Goal: Information Seeking & Learning: Find specific fact

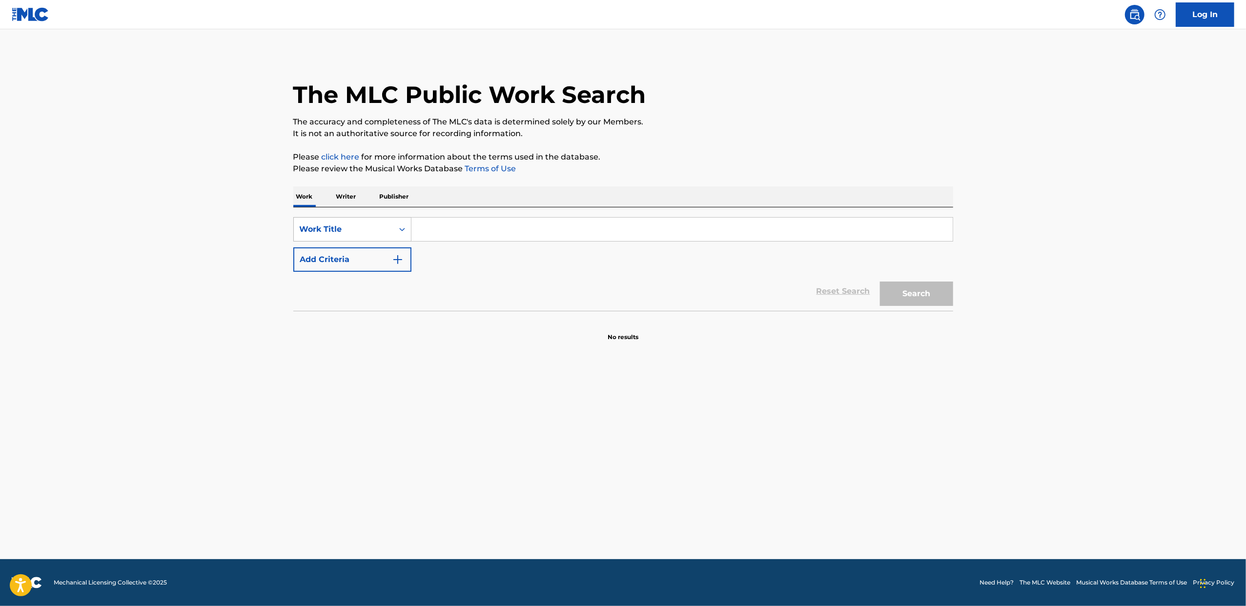
click at [371, 229] on div "Work Title" at bounding box center [344, 230] width 88 height 12
drag, startPoint x: 359, startPoint y: 262, endPoint x: 399, endPoint y: 248, distance: 42.3
click at [359, 262] on div "MLC Song Code" at bounding box center [352, 254] width 117 height 24
click at [466, 227] on input "Search Form" at bounding box center [681, 229] width 541 height 23
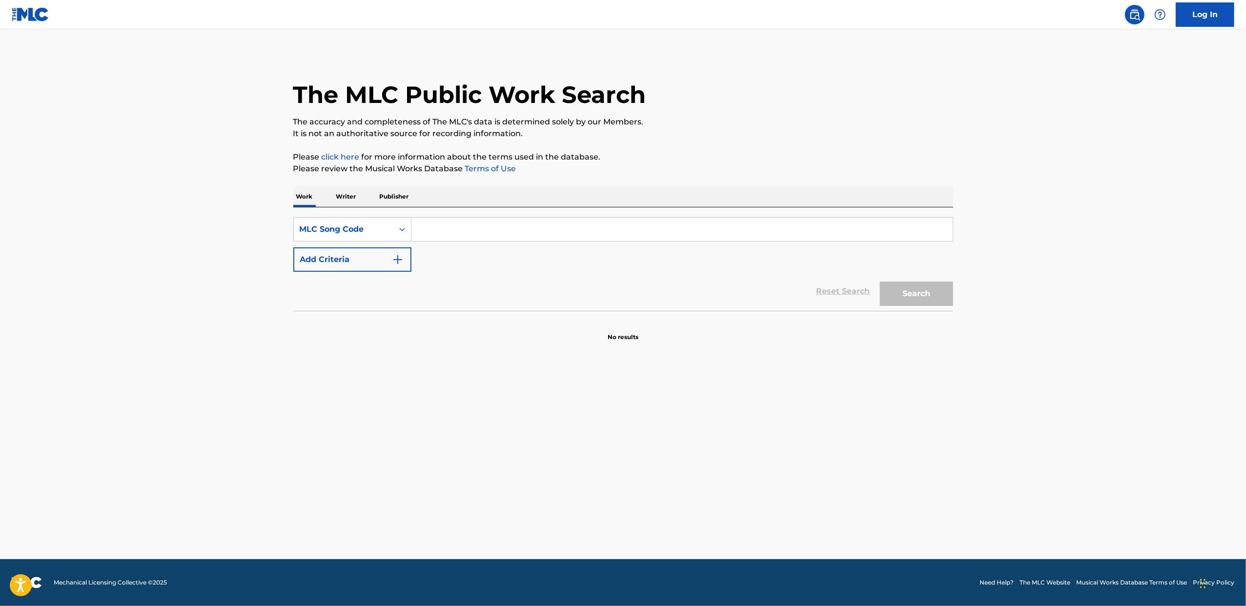
click at [1212, 15] on link "Log In" at bounding box center [1205, 14] width 59 height 24
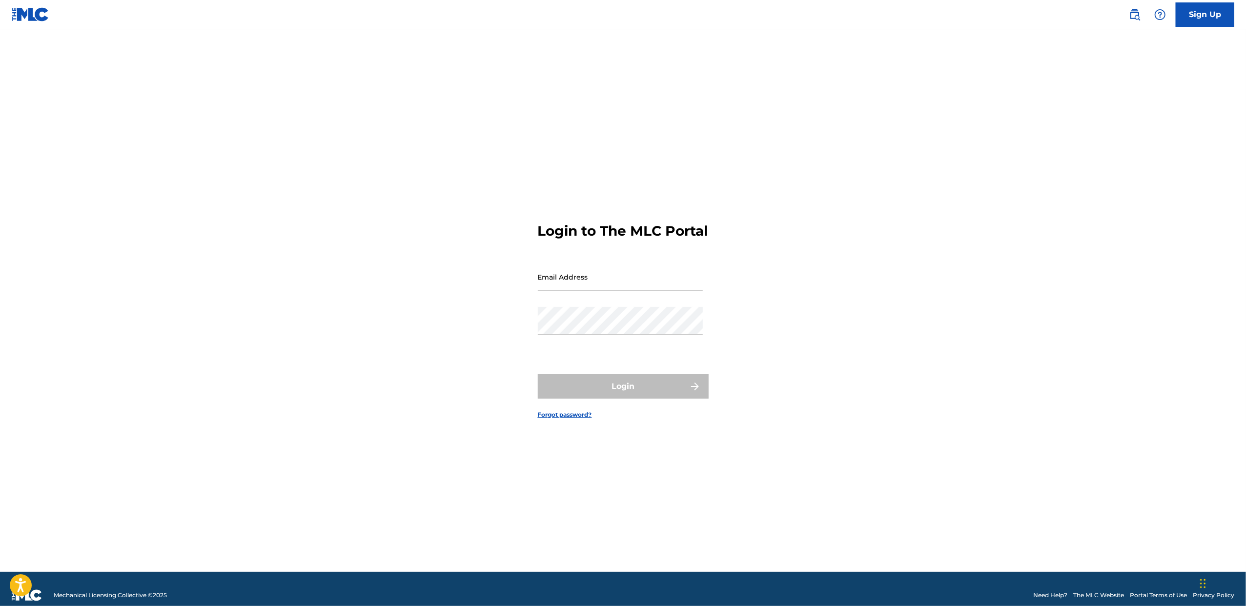
type input "[PERSON_NAME][EMAIL_ADDRESS][DOMAIN_NAME]"
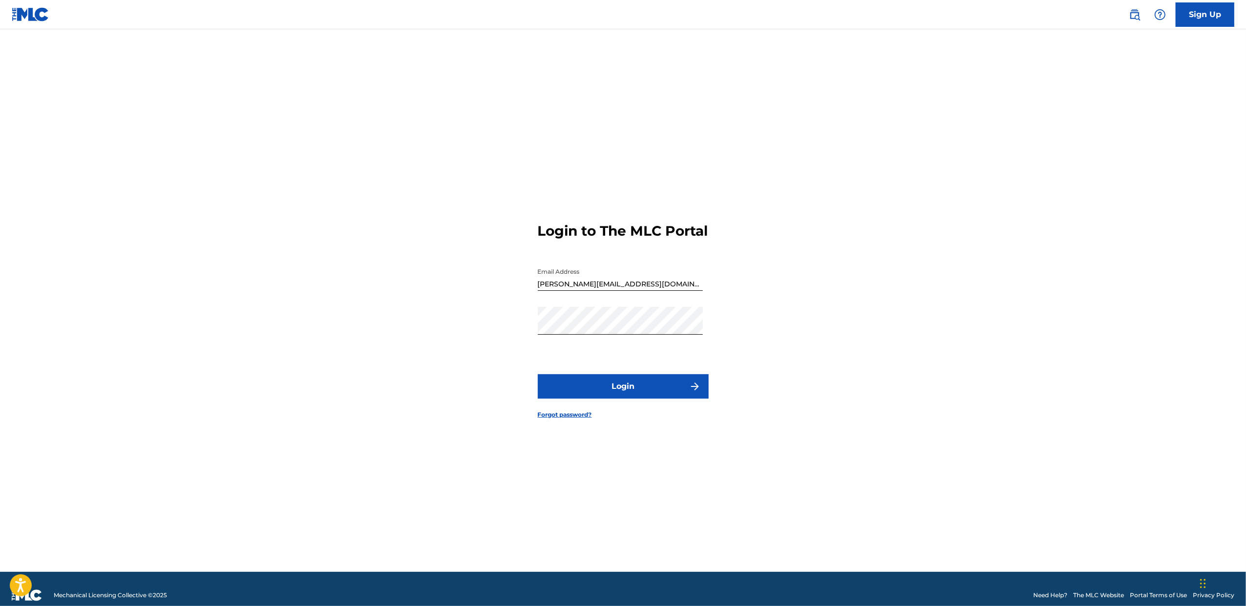
click at [651, 392] on button "Login" at bounding box center [623, 386] width 171 height 24
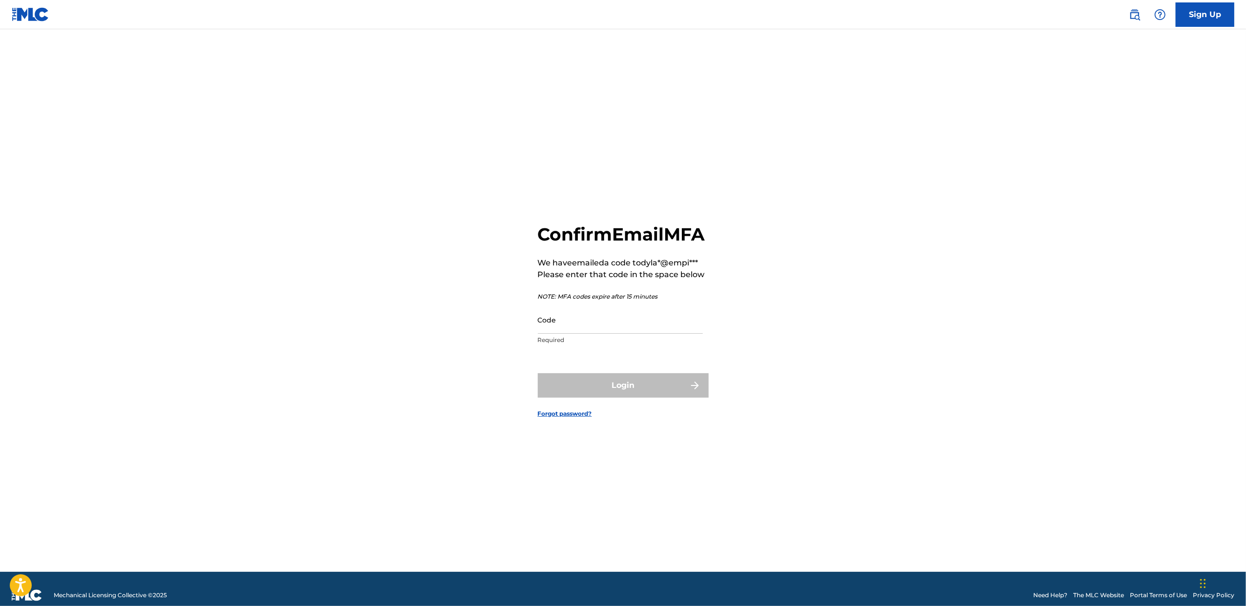
click at [623, 332] on input "Code" at bounding box center [620, 320] width 165 height 28
paste input "347242"
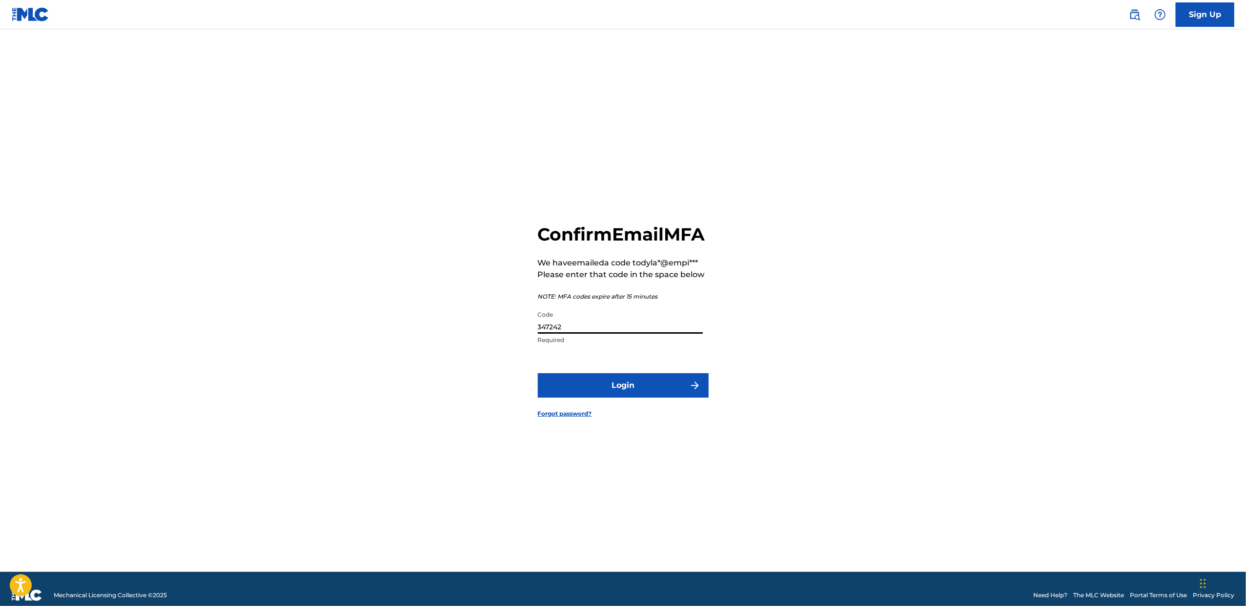
type input "347242"
click at [609, 398] on button "Login" at bounding box center [623, 385] width 171 height 24
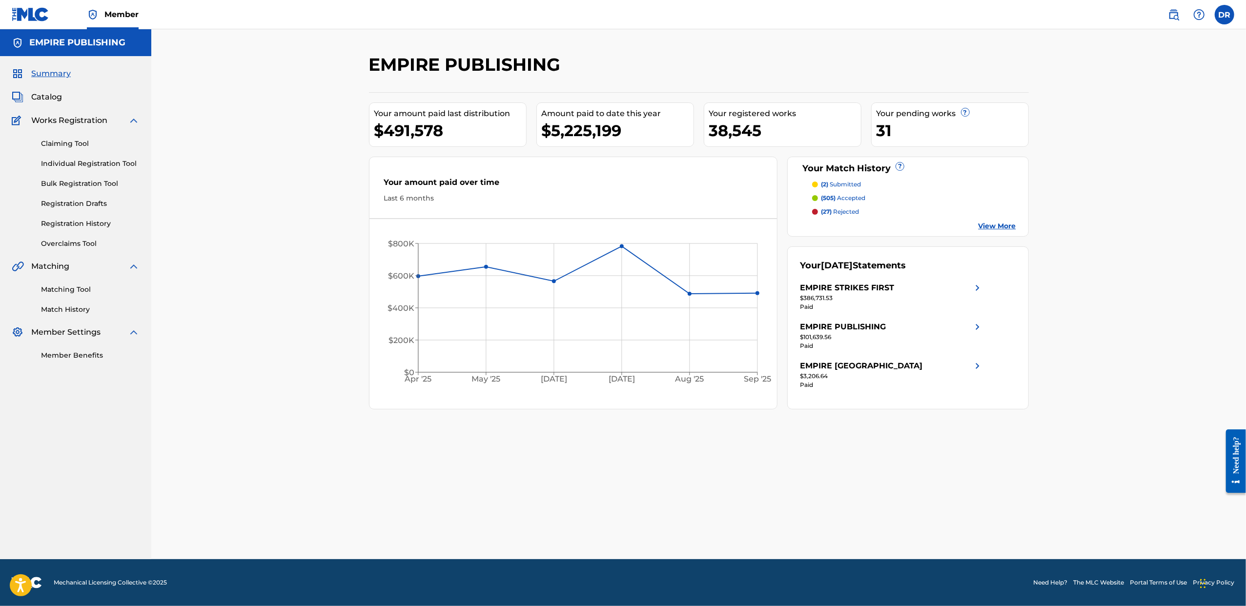
click at [47, 94] on span "Catalog" at bounding box center [46, 97] width 31 height 12
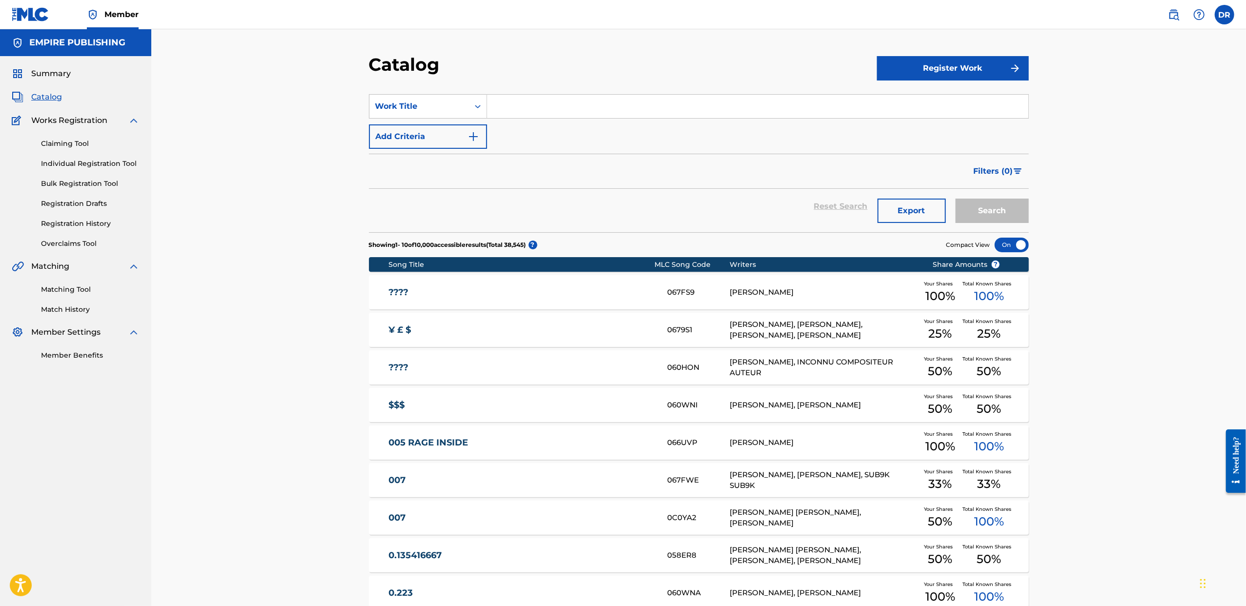
click at [1171, 12] on img at bounding box center [1174, 15] width 12 height 12
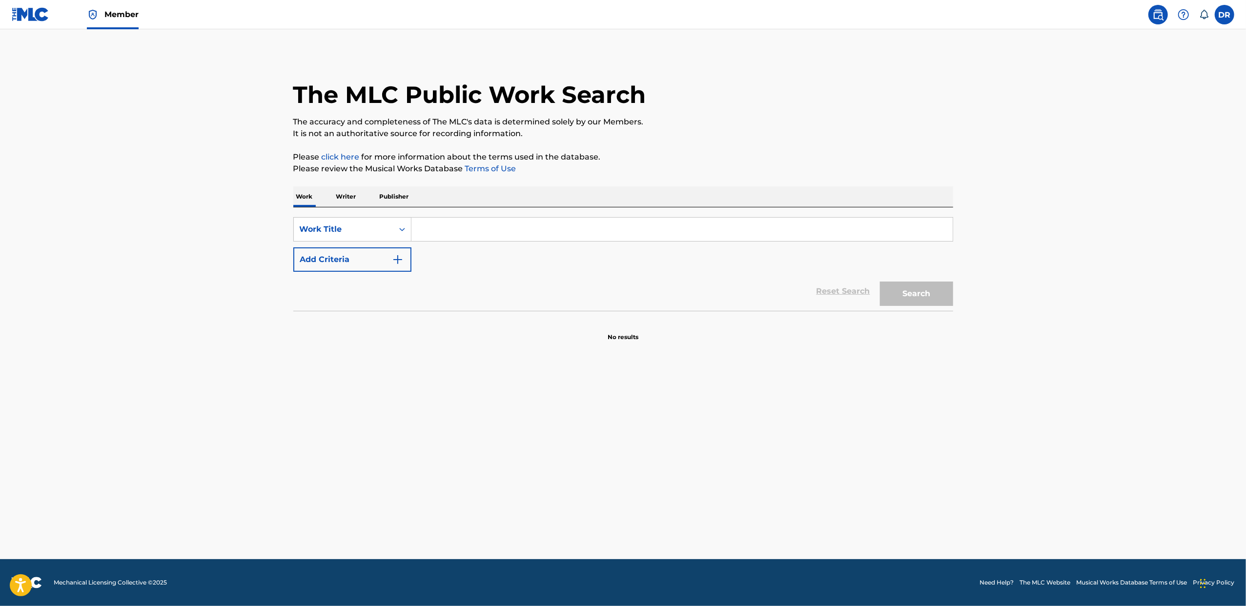
click at [282, 229] on div "The MLC Public Work Search The accuracy and completeness of The MLC's data is d…" at bounding box center [623, 198] width 683 height 288
click at [315, 230] on div "Work Title" at bounding box center [344, 230] width 88 height 12
click at [340, 254] on div "MLC Song Code" at bounding box center [352, 254] width 117 height 24
click at [444, 232] on input "Search Form" at bounding box center [681, 229] width 541 height 23
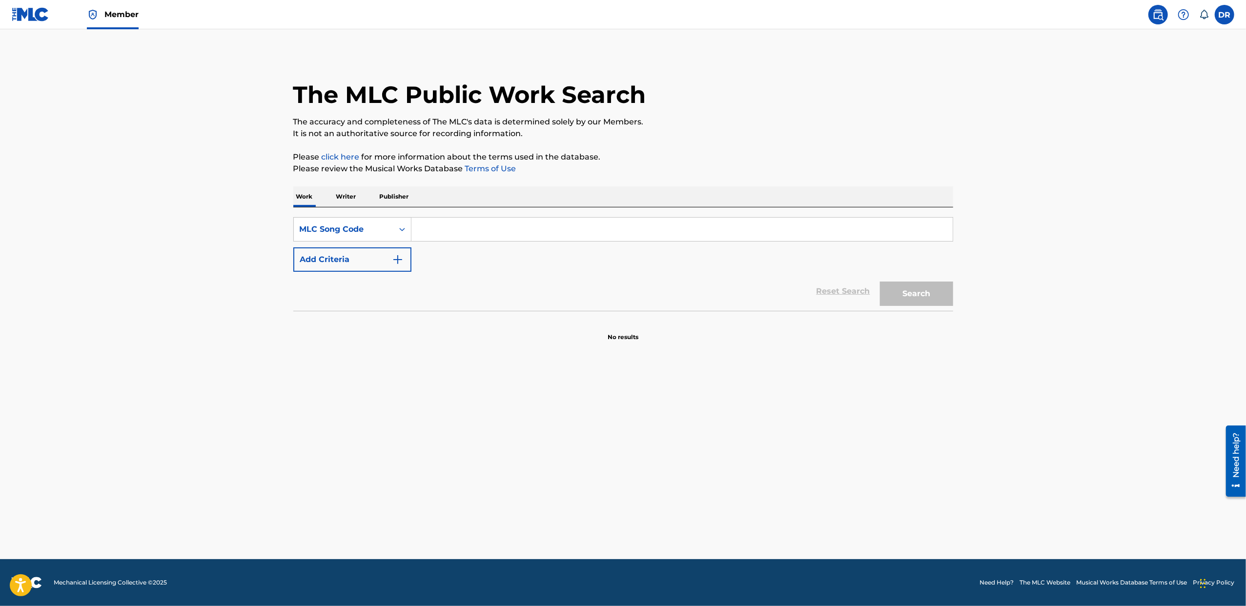
paste input "MVBQ8Y"
type input "MVBQ8Y"
drag, startPoint x: 893, startPoint y: 297, endPoint x: 890, endPoint y: 310, distance: 13.5
click at [893, 297] on button "Search" at bounding box center [916, 294] width 73 height 24
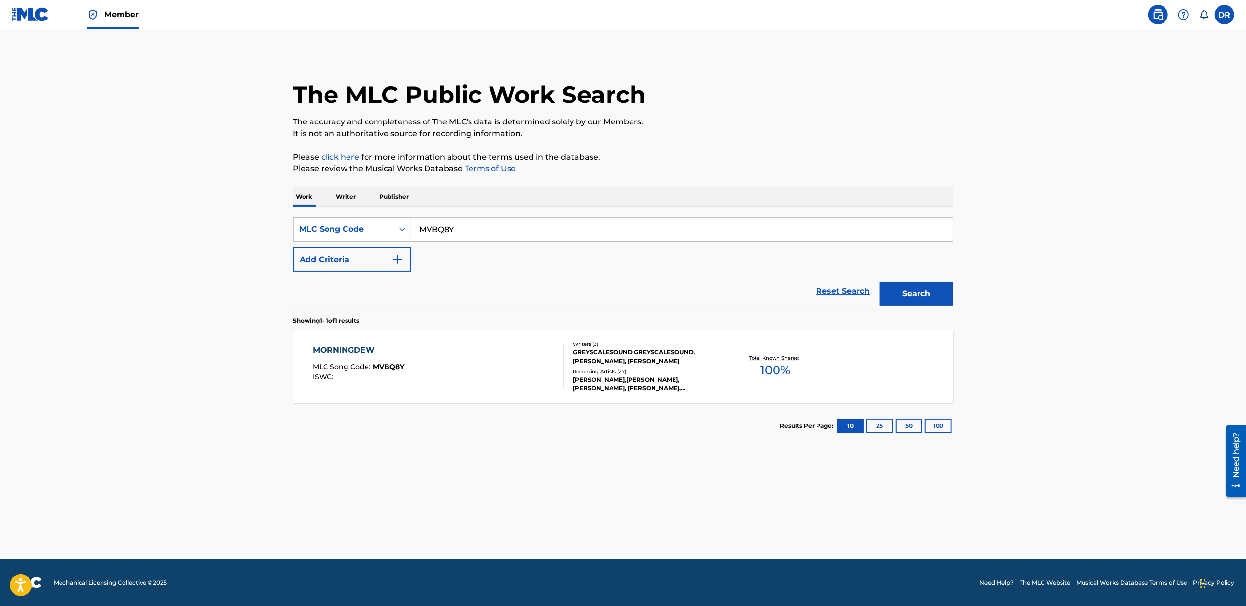
click at [438, 358] on div "MORNINGDEW MLC Song Code : MVBQ8Y ISWC :" at bounding box center [438, 367] width 251 height 44
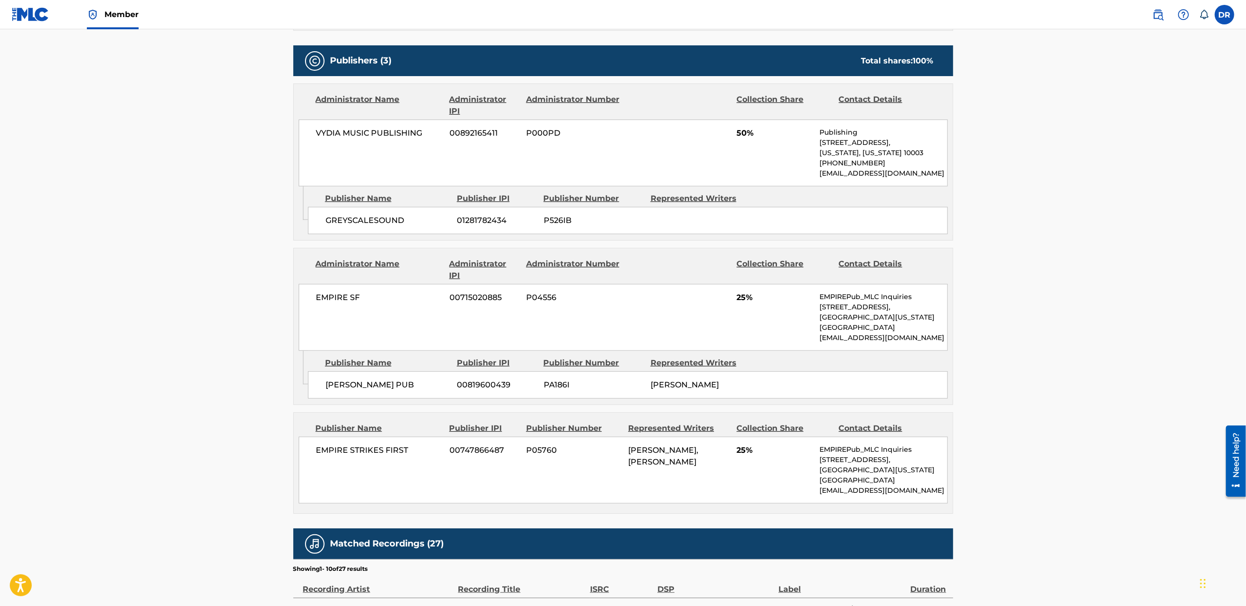
scroll to position [414, 0]
